Goal: Task Accomplishment & Management: Use online tool/utility

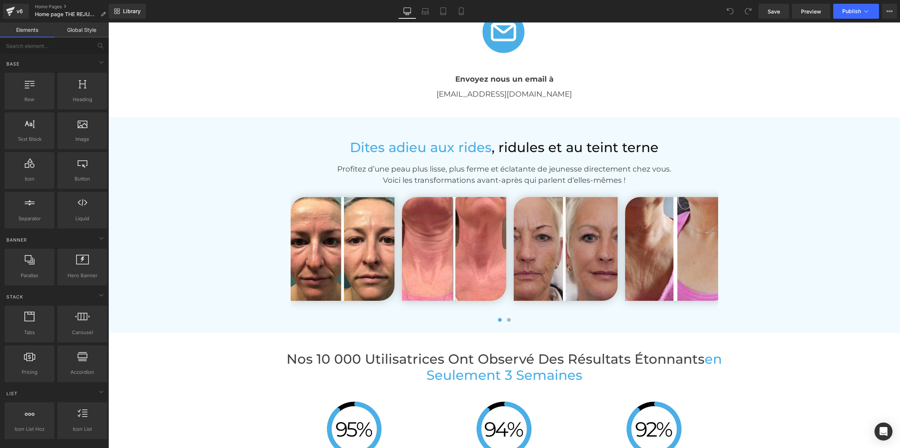
scroll to position [1474, 0]
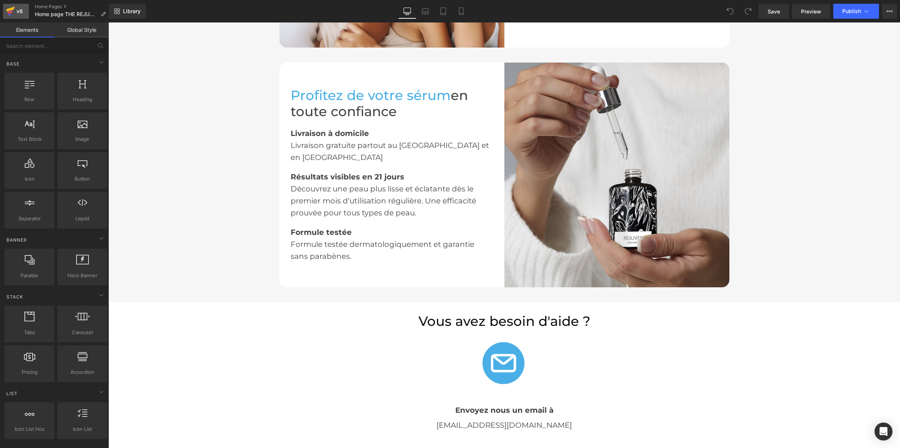
click at [18, 9] on div "v6" at bounding box center [19, 11] width 9 height 10
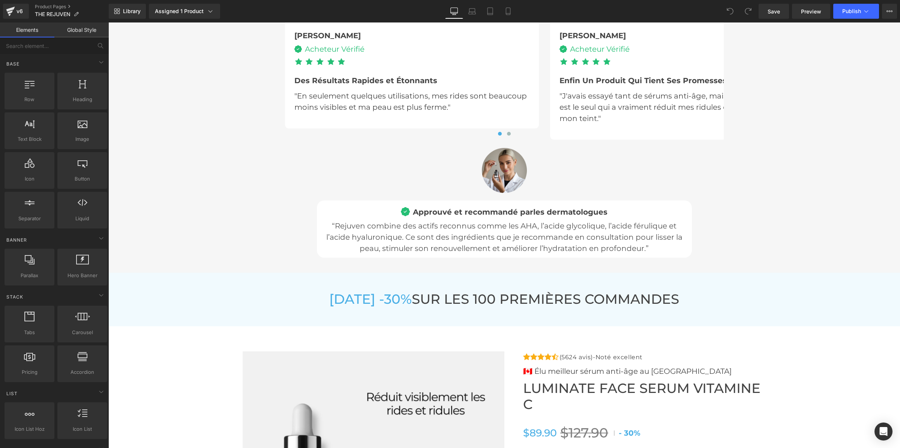
scroll to position [2610, 0]
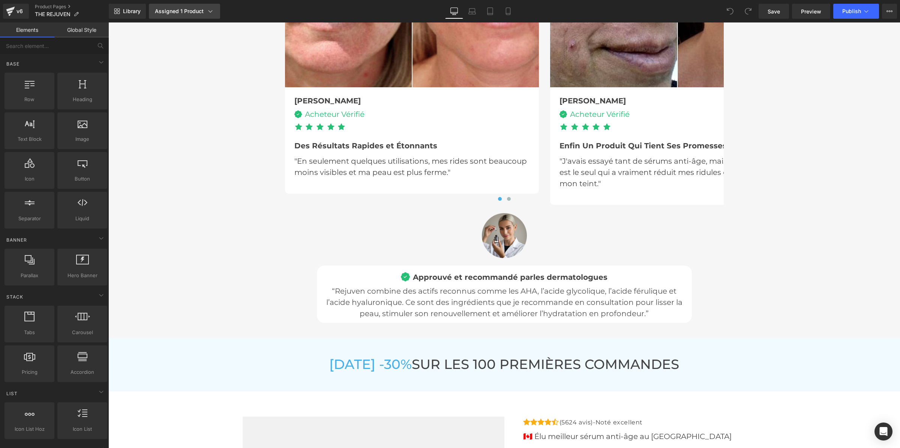
click at [179, 10] on div "Assigned 1 Product" at bounding box center [184, 10] width 59 height 7
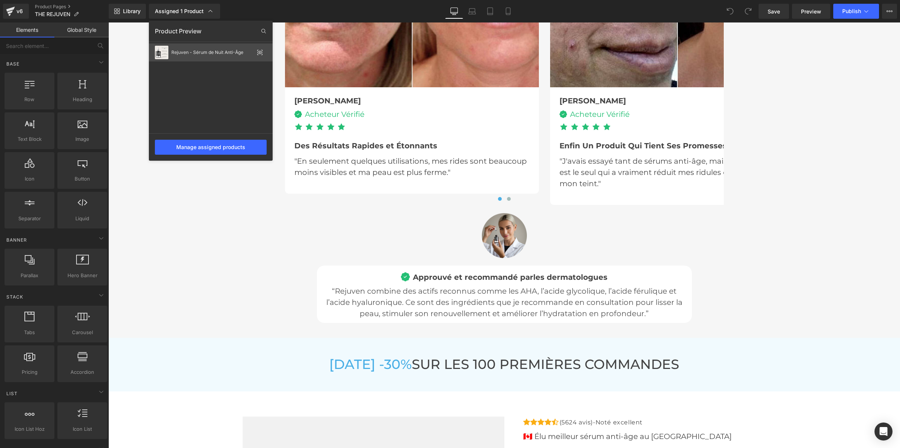
click at [211, 53] on div "Rejuven - Sérum de Nuit Anti-Âge" at bounding box center [212, 52] width 82 height 5
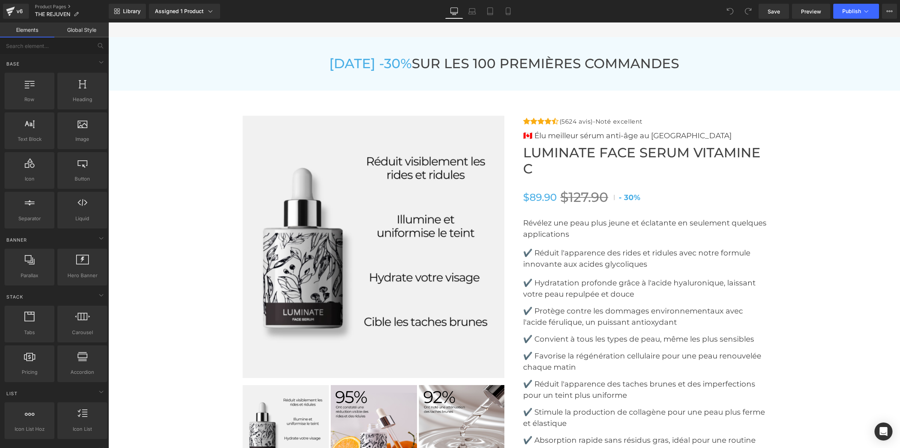
scroll to position [2938, 0]
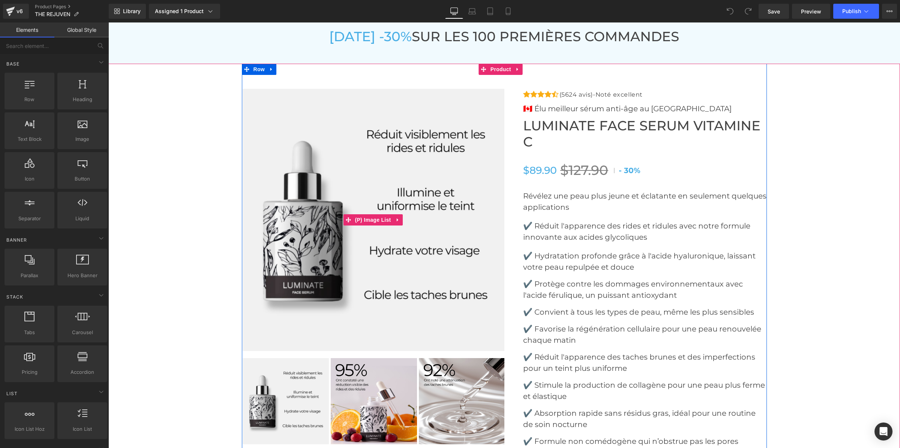
click at [404, 192] on img at bounding box center [374, 220] width 262 height 262
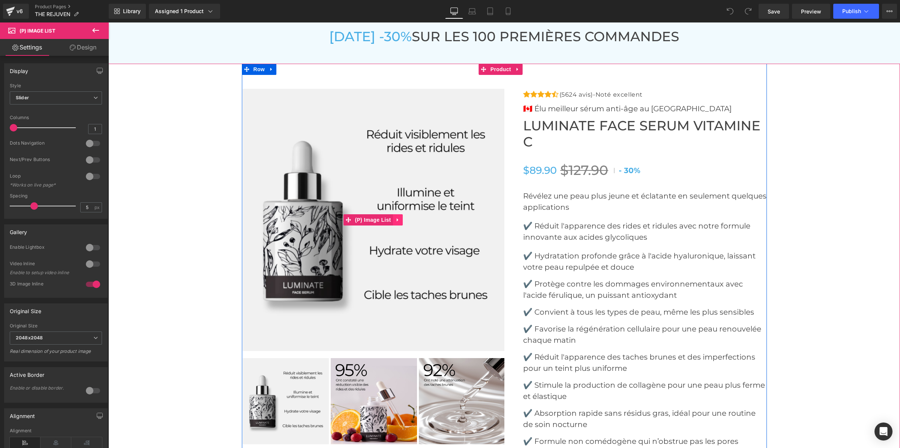
click at [396, 219] on icon at bounding box center [396, 220] width 1 height 3
click at [400, 217] on icon at bounding box center [402, 220] width 5 height 6
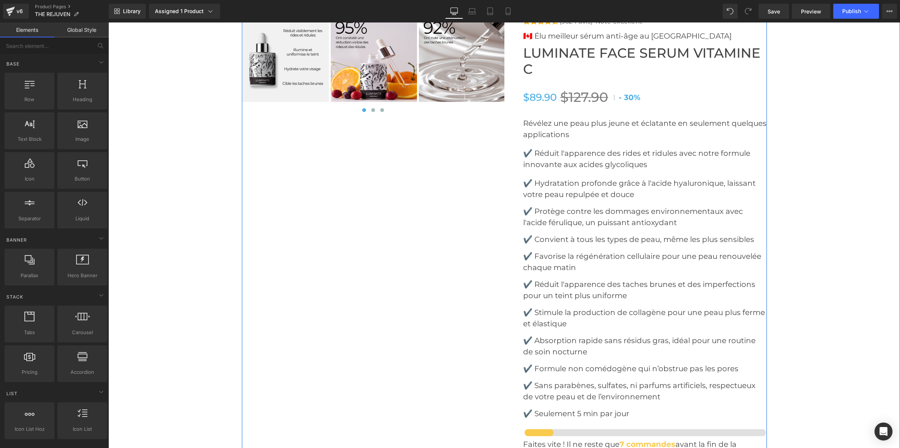
scroll to position [2865, 0]
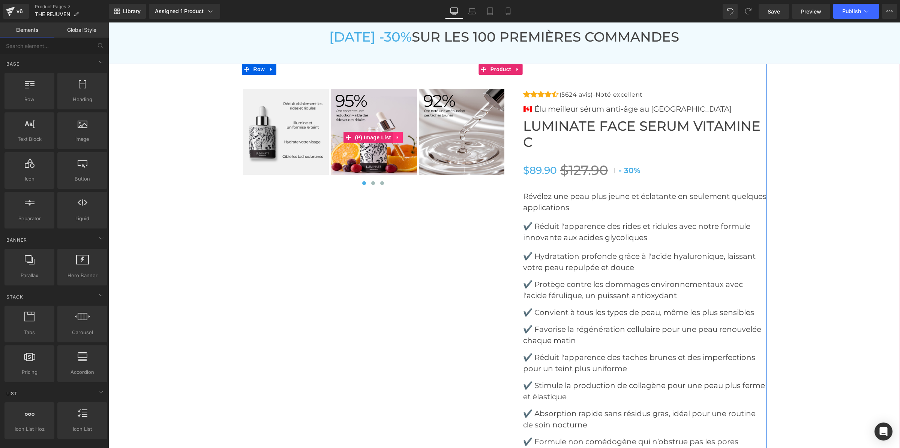
click at [396, 136] on icon at bounding box center [396, 137] width 1 height 3
click at [400, 135] on icon at bounding box center [402, 137] width 5 height 5
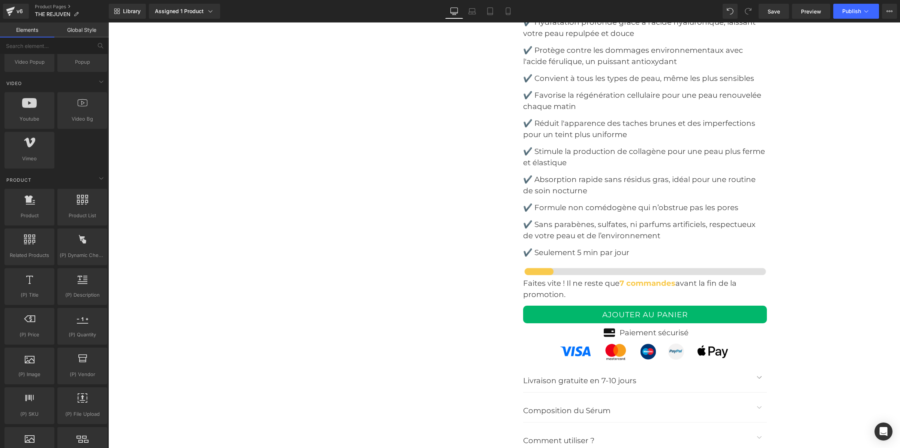
scroll to position [562, 0]
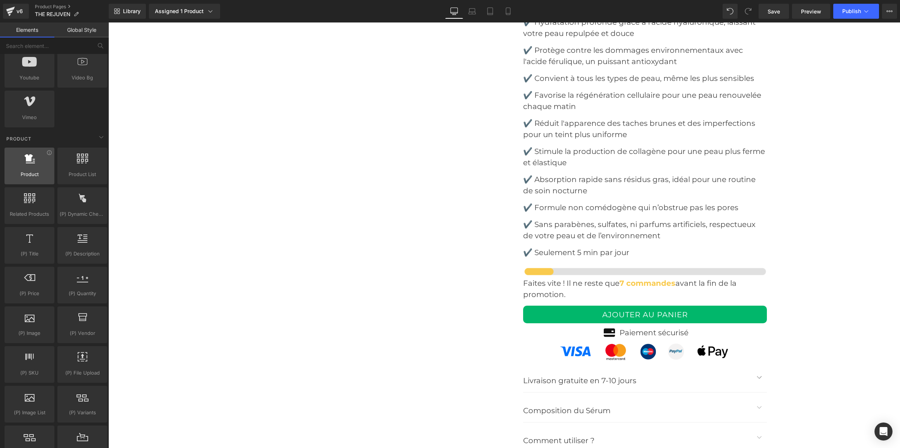
click at [39, 169] on div at bounding box center [29, 162] width 45 height 17
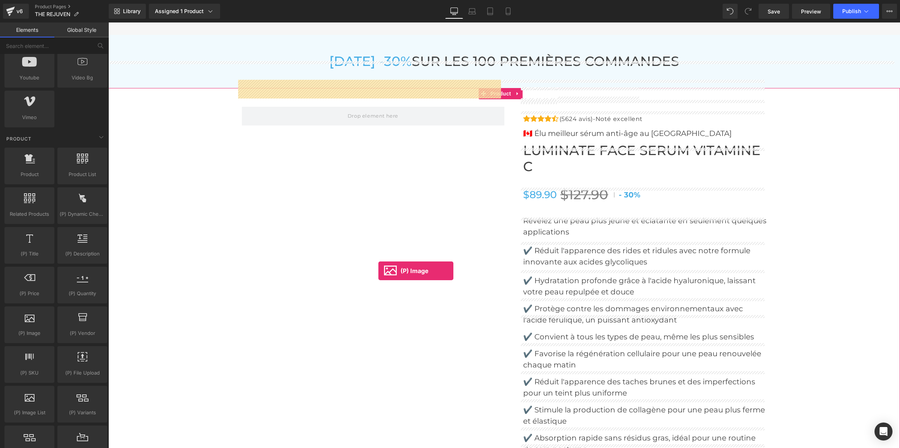
scroll to position [2818, 0]
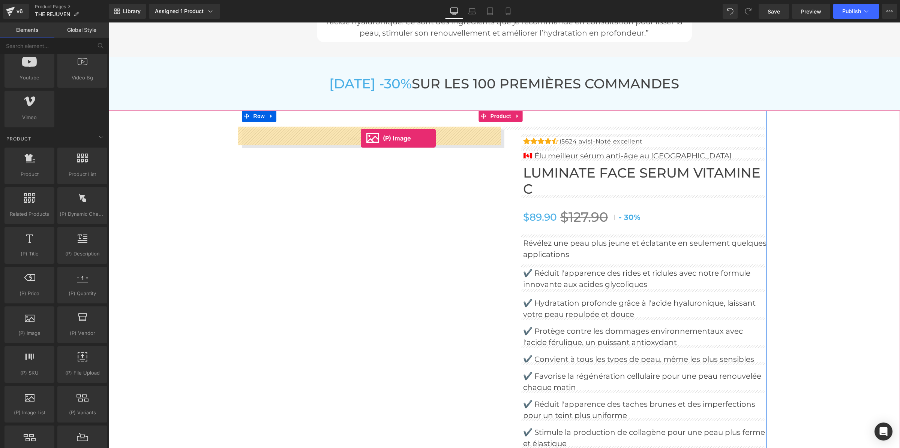
drag, startPoint x: 143, startPoint y: 355, endPoint x: 361, endPoint y: 138, distance: 307.5
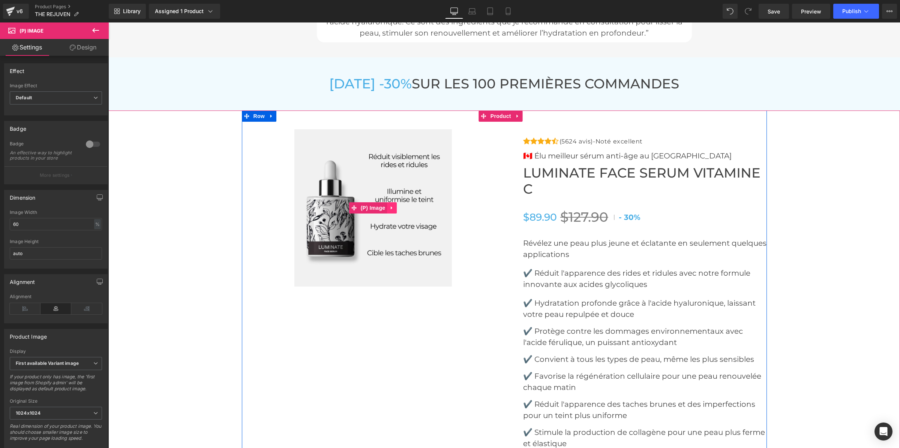
click at [391, 205] on link at bounding box center [392, 207] width 10 height 11
click at [394, 206] on icon at bounding box center [396, 207] width 5 height 5
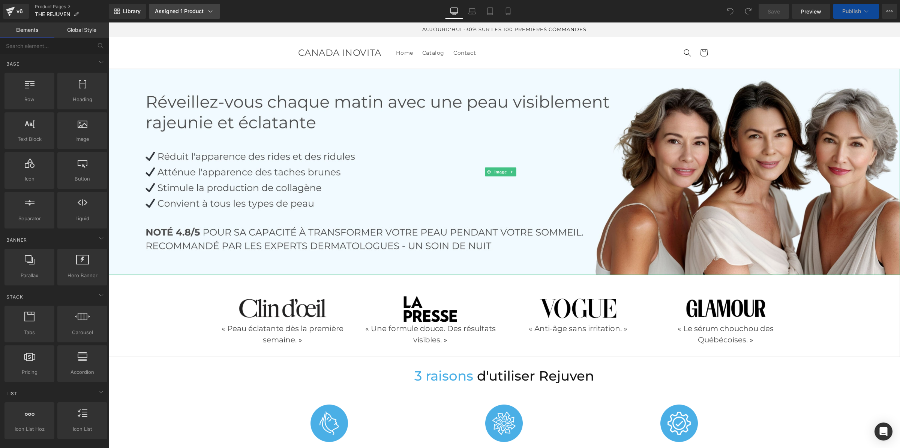
click at [193, 14] on div "Assigned 1 Product" at bounding box center [184, 10] width 59 height 7
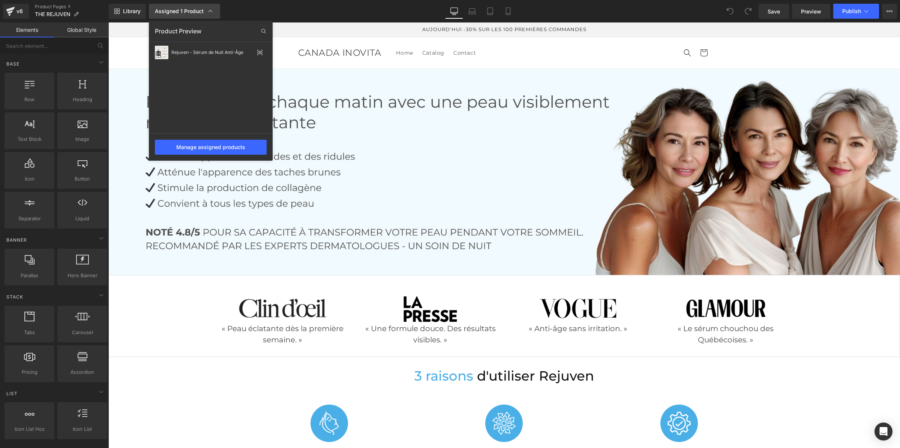
click at [193, 14] on div "Assigned 1 Product" at bounding box center [184, 10] width 59 height 7
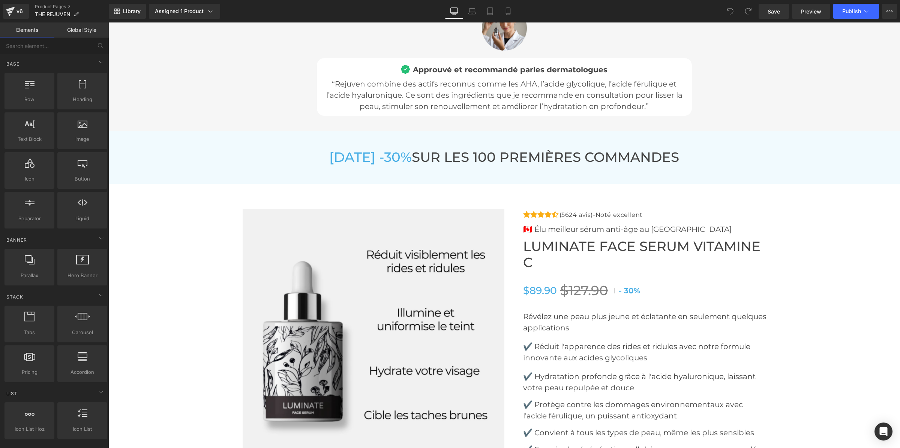
scroll to position [2905, 0]
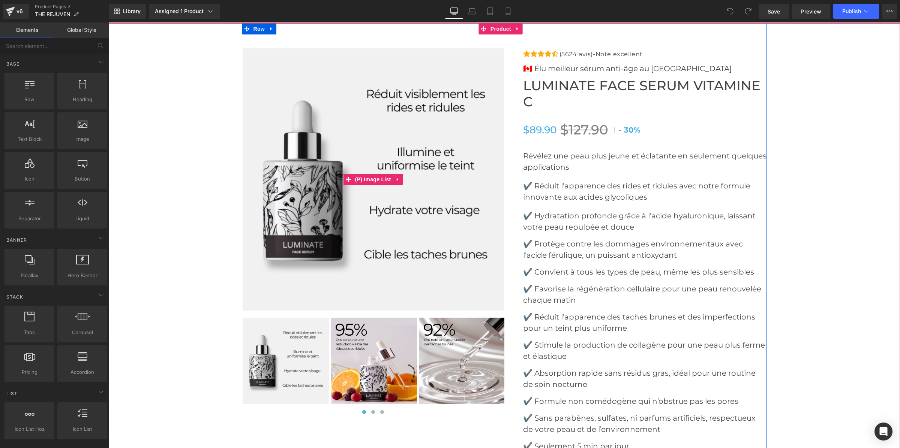
click at [341, 145] on img at bounding box center [374, 179] width 262 height 262
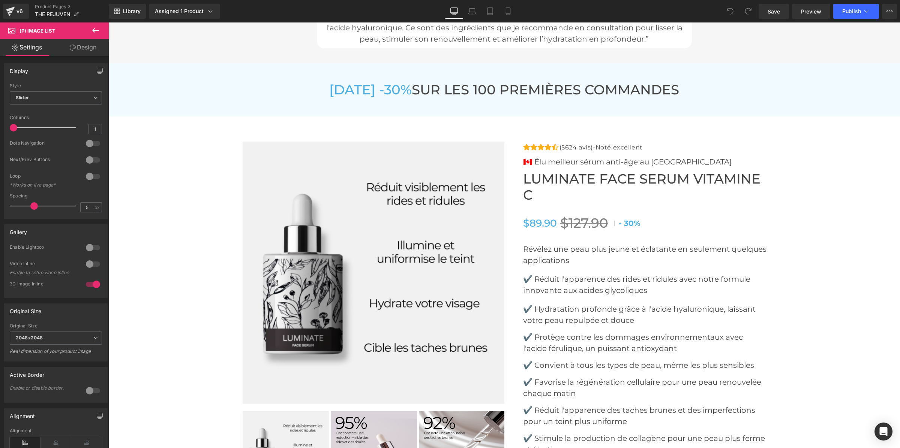
scroll to position [2812, 0]
click at [496, 122] on span "Product" at bounding box center [500, 122] width 24 height 11
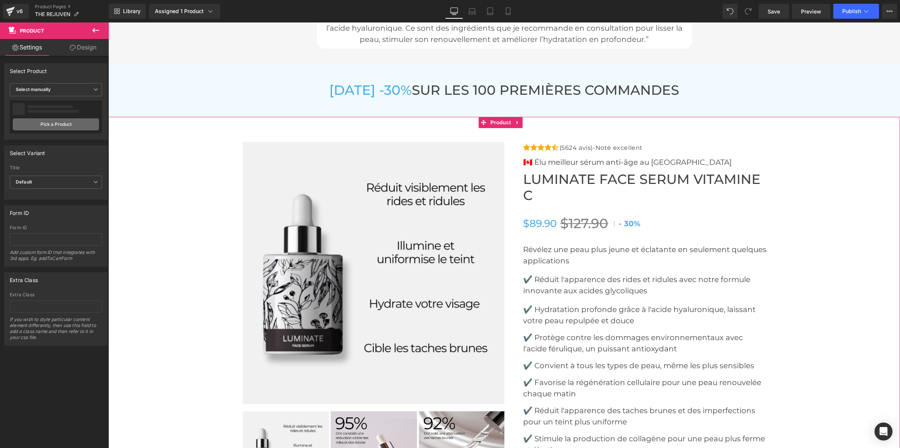
click at [93, 125] on link "Pick a Product" at bounding box center [56, 124] width 86 height 12
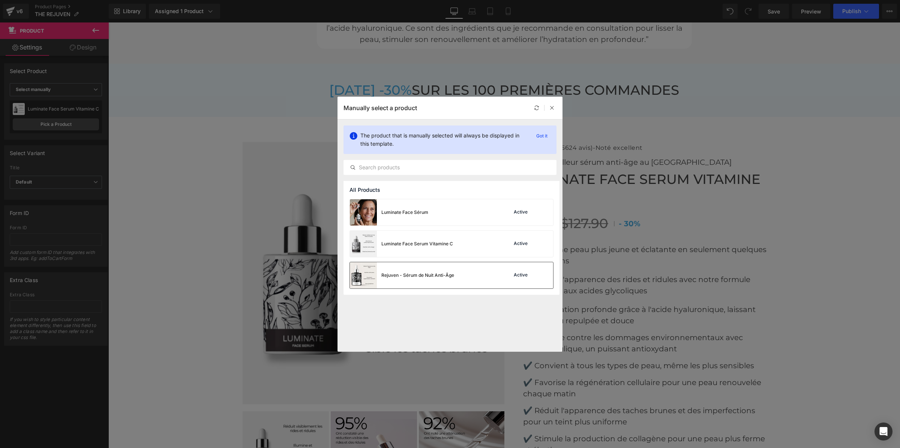
click at [503, 278] on div "Active" at bounding box center [527, 275] width 51 height 10
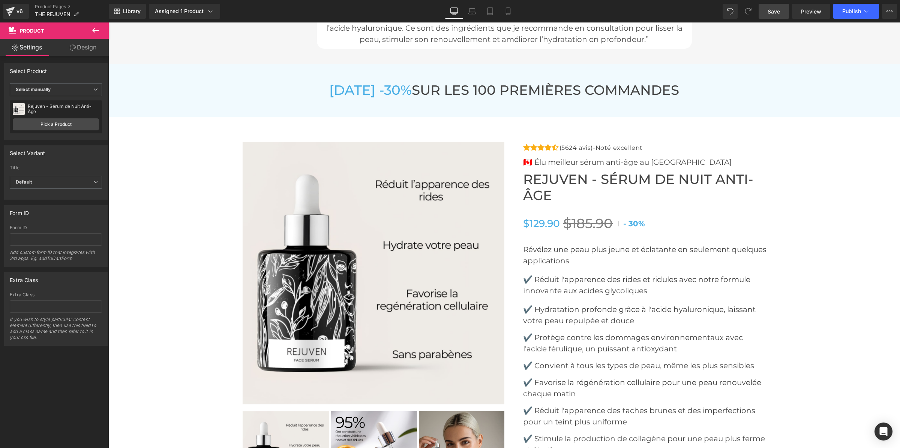
drag, startPoint x: 782, startPoint y: 17, endPoint x: 671, endPoint y: 1, distance: 112.5
click at [782, 17] on link "Save" at bounding box center [773, 11] width 30 height 15
click at [844, 9] on span "Publish" at bounding box center [851, 11] width 19 height 6
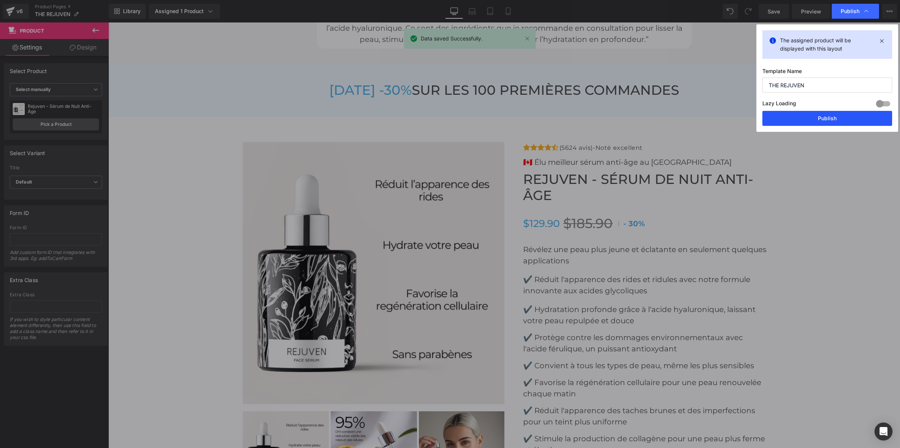
click at [837, 122] on button "Publish" at bounding box center [827, 118] width 130 height 15
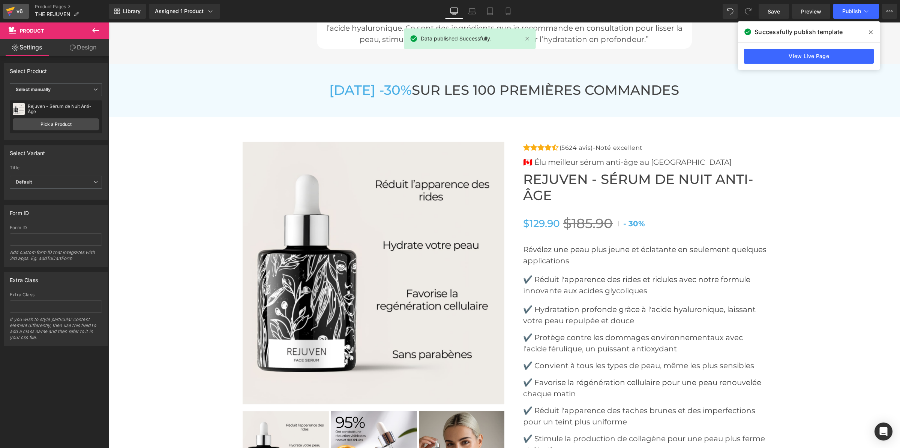
click at [17, 8] on div "v6" at bounding box center [19, 11] width 9 height 10
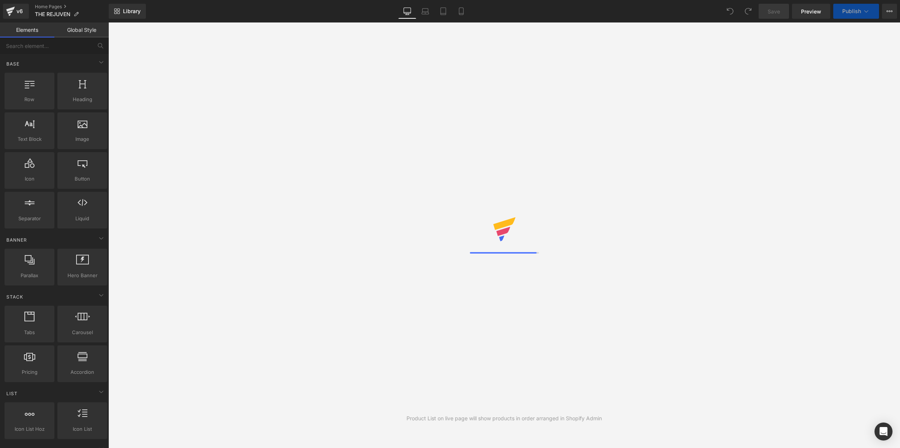
click at [81, 33] on link "Global Style" at bounding box center [81, 29] width 54 height 15
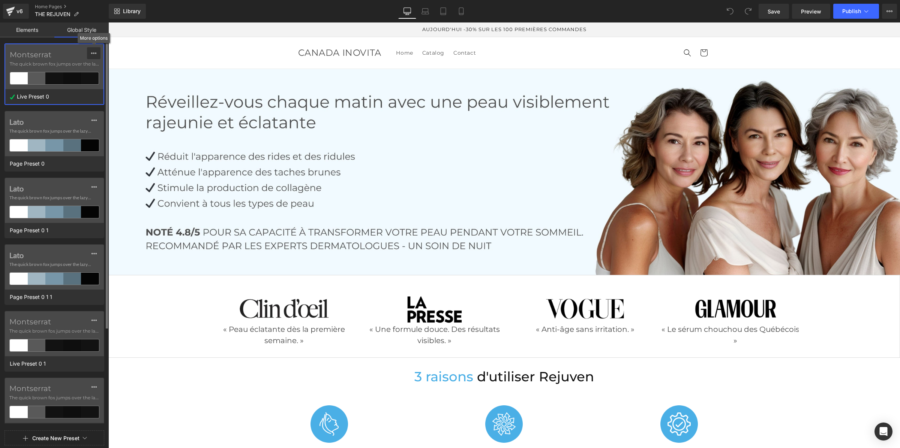
click at [93, 51] on icon at bounding box center [94, 53] width 6 height 6
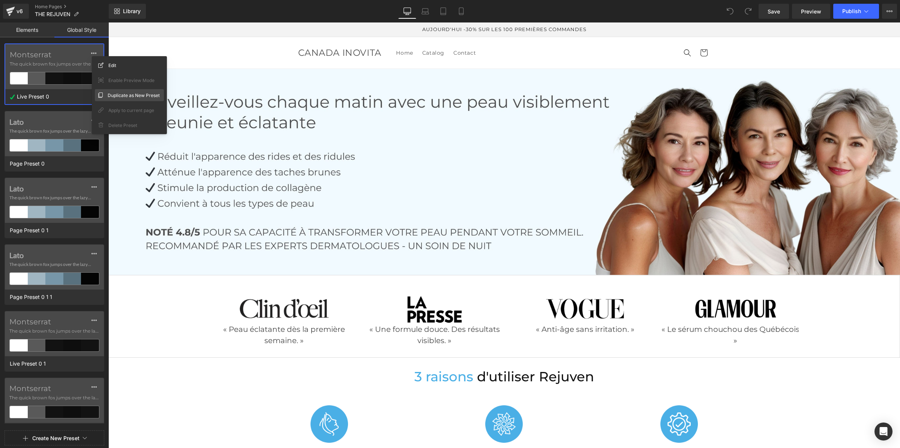
click at [108, 93] on span "Duplicate as New Preset" at bounding box center [134, 95] width 52 height 8
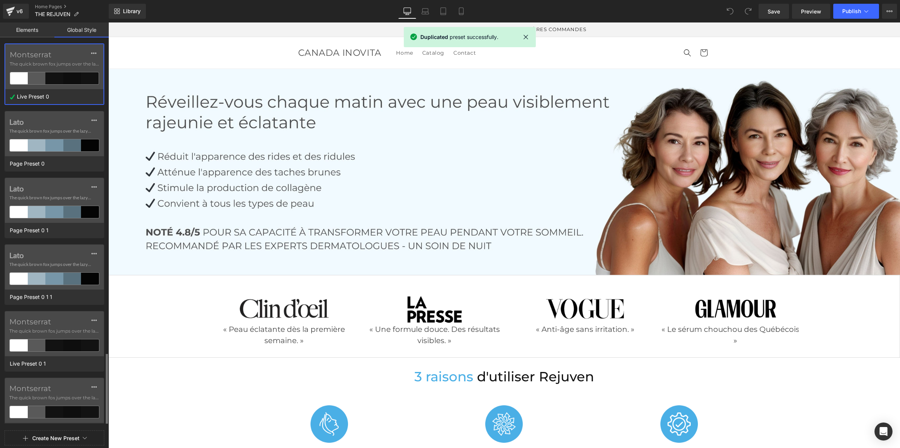
scroll to position [201, 0]
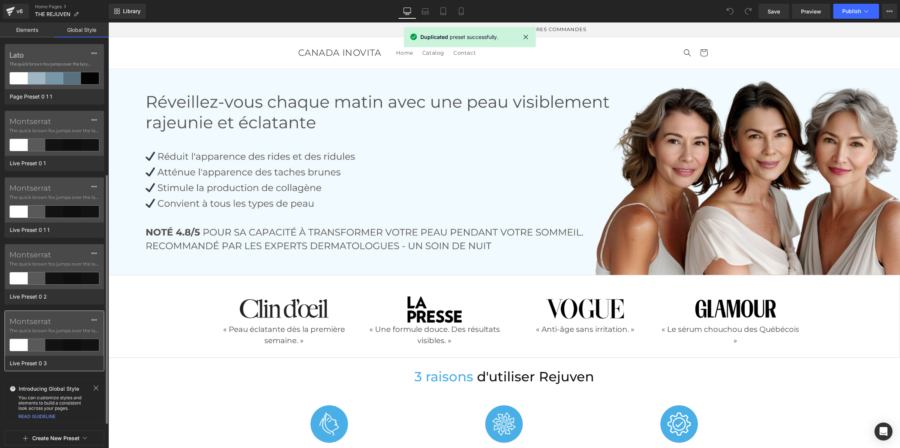
click at [47, 323] on label "Montserrat" at bounding box center [54, 321] width 90 height 9
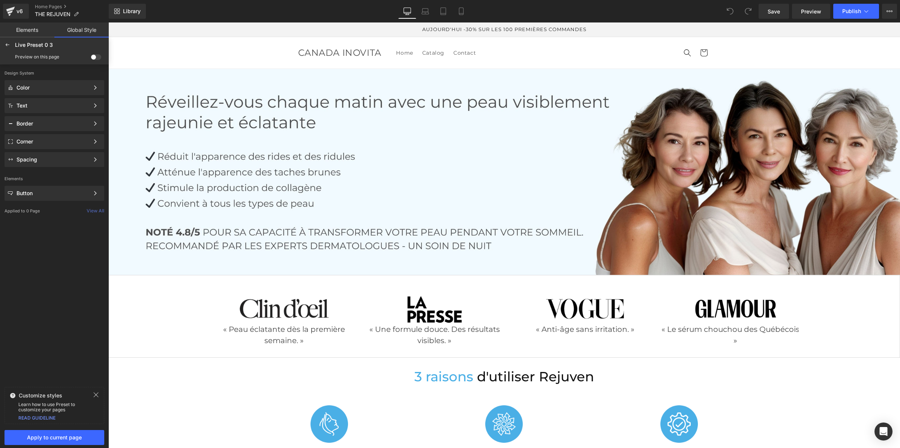
click at [54, 447] on div "Apply to current page" at bounding box center [54, 437] width 109 height 21
click at [55, 440] on span "Apply to current page" at bounding box center [54, 438] width 91 height 6
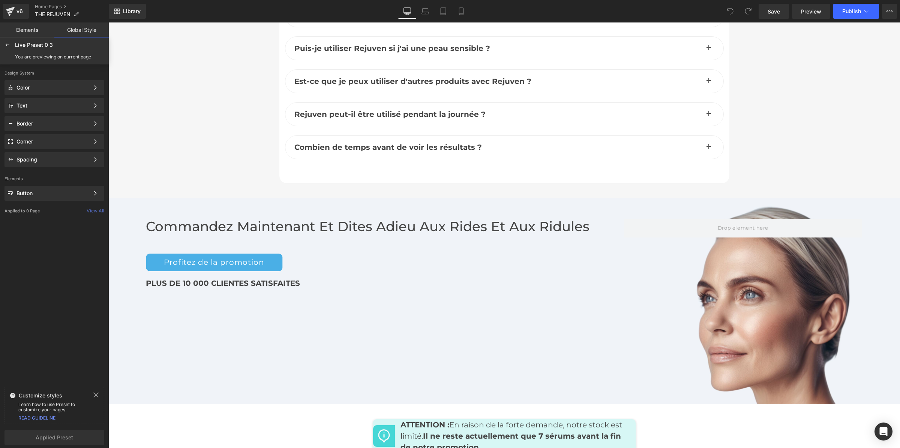
scroll to position [3842, 0]
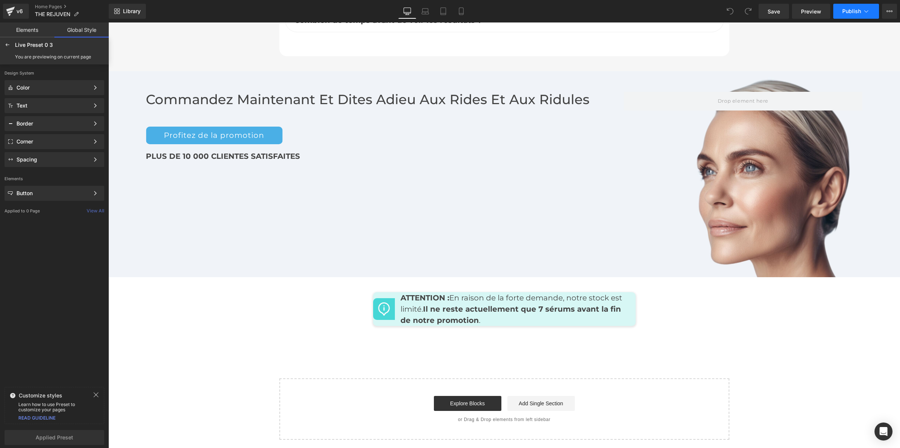
click at [846, 8] on span "Publish" at bounding box center [851, 11] width 19 height 6
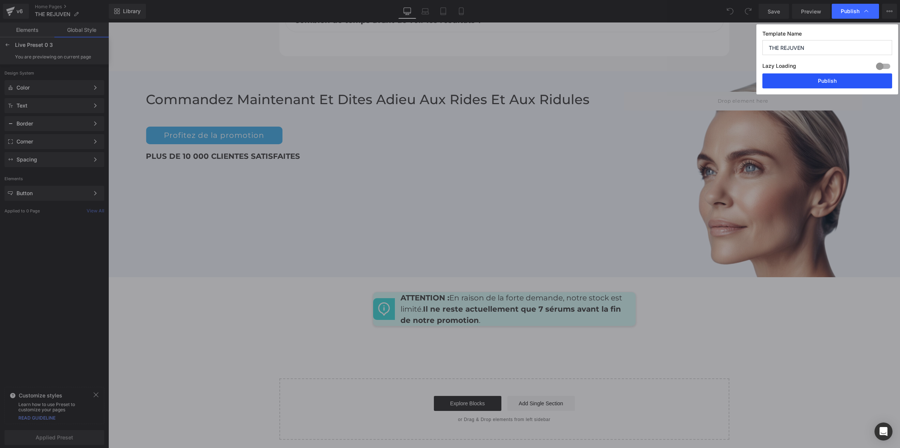
click at [833, 79] on button "Publish" at bounding box center [827, 80] width 130 height 15
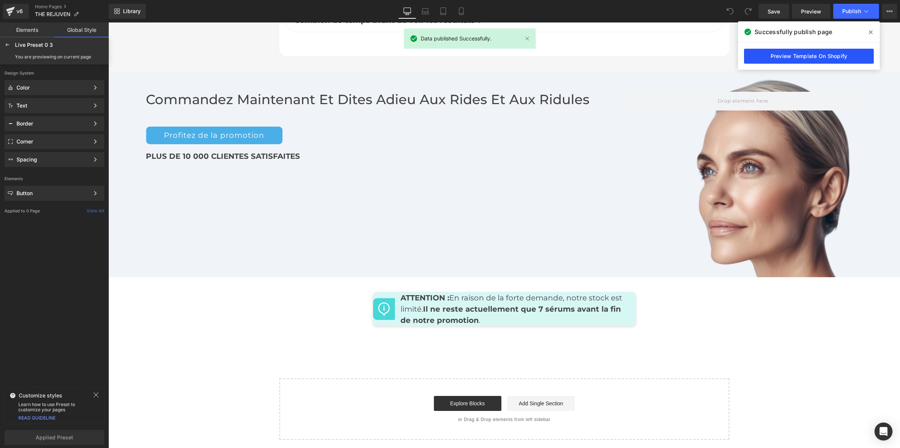
click at [802, 54] on link "Preview Template On Shopify" at bounding box center [809, 56] width 130 height 15
